Goal: Information Seeking & Learning: Learn about a topic

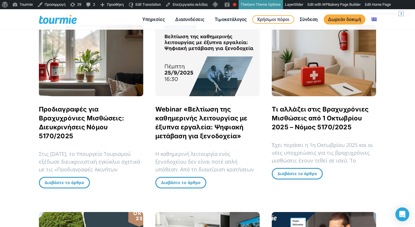
scroll to position [147, 0]
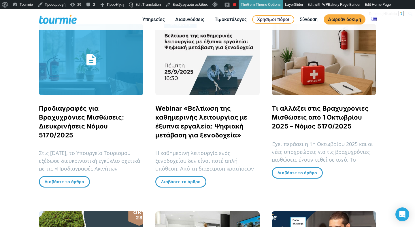
click at [65, 123] on link "Προδιαγραφές για Βραχυχρόνιες Μισθώσεις: Διευκρινήσεις Νόμου 5170/2025" at bounding box center [81, 122] width 85 height 34
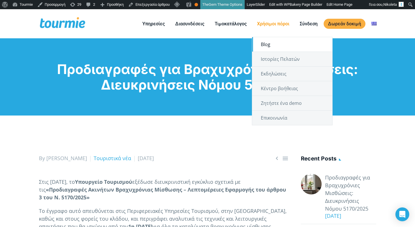
click at [281, 49] on link "Blog" at bounding box center [292, 44] width 80 height 14
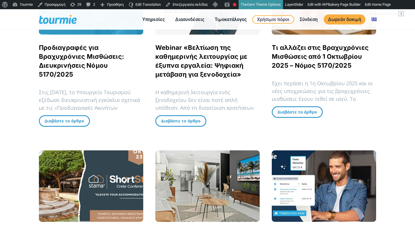
click at [33, 131] on div "Προδιαγραφές για Βραχυχρόνιες Μισθώσεις: Διευκρινήσεις Νόμου 5170/2025 Προδιαγρ…" at bounding box center [91, 50] width 116 height 187
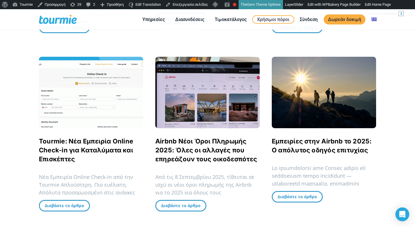
scroll to position [579, 0]
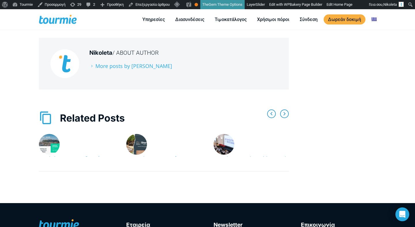
scroll to position [1700, 0]
